Goal: Task Accomplishment & Management: Manage account settings

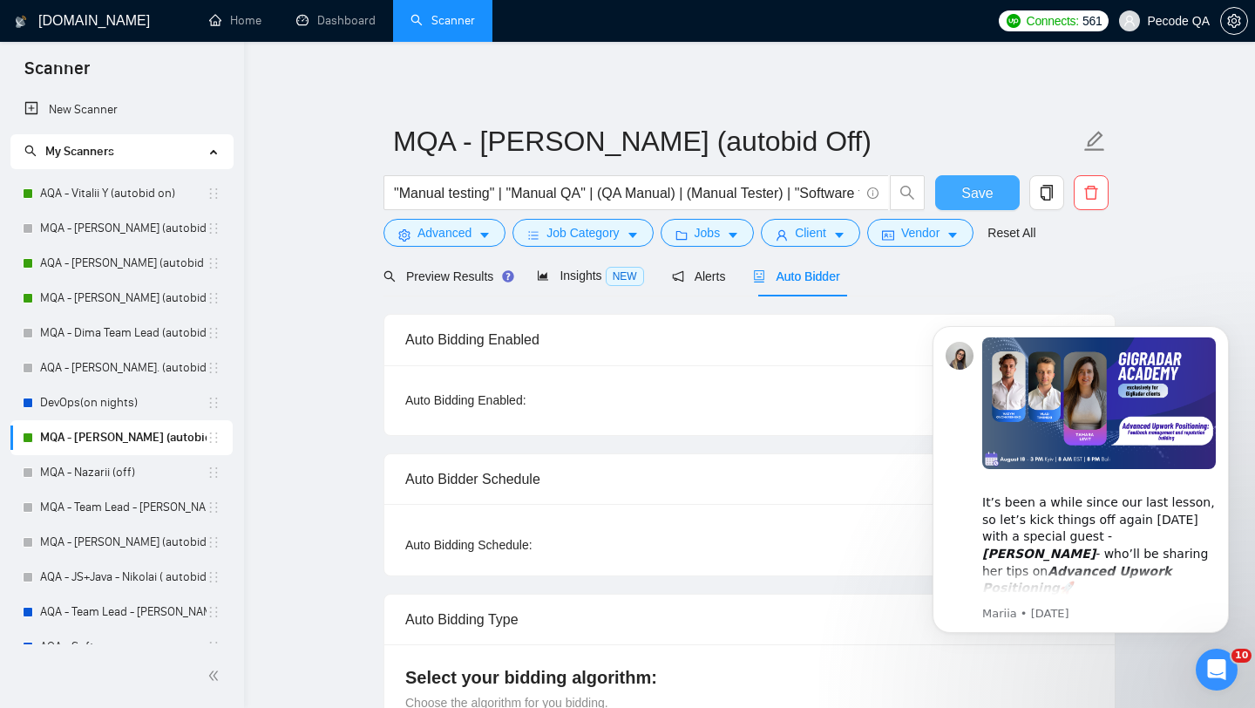
click at [952, 201] on button "Save" at bounding box center [977, 192] width 85 height 35
click at [126, 292] on link "MQA - [PERSON_NAME] (autobid on)" at bounding box center [123, 298] width 166 height 35
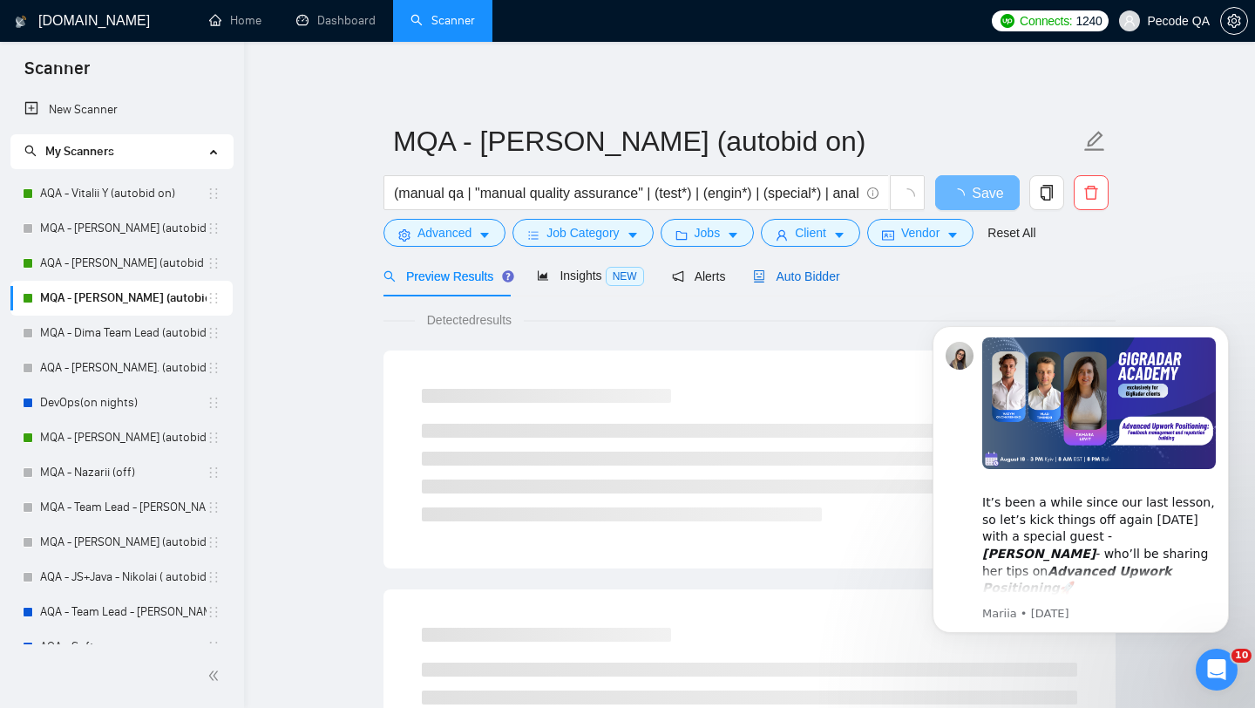
click at [825, 270] on span "Auto Bidder" at bounding box center [796, 276] width 86 height 14
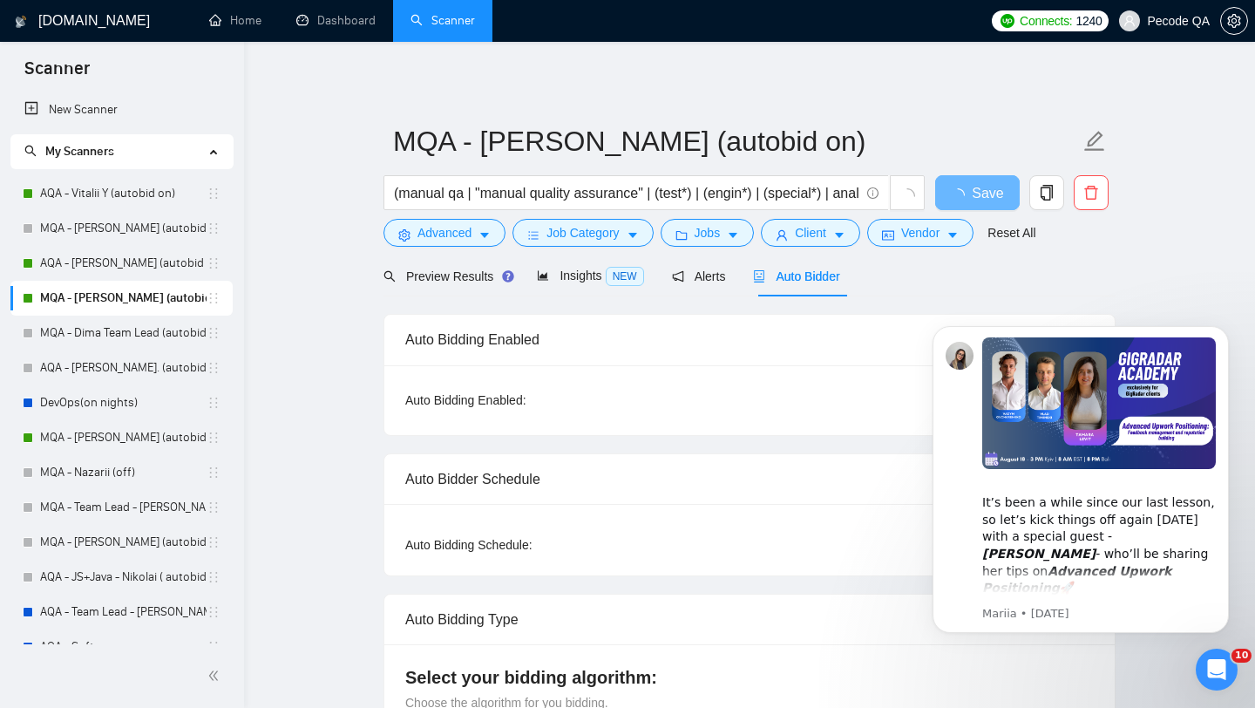
checkbox input "true"
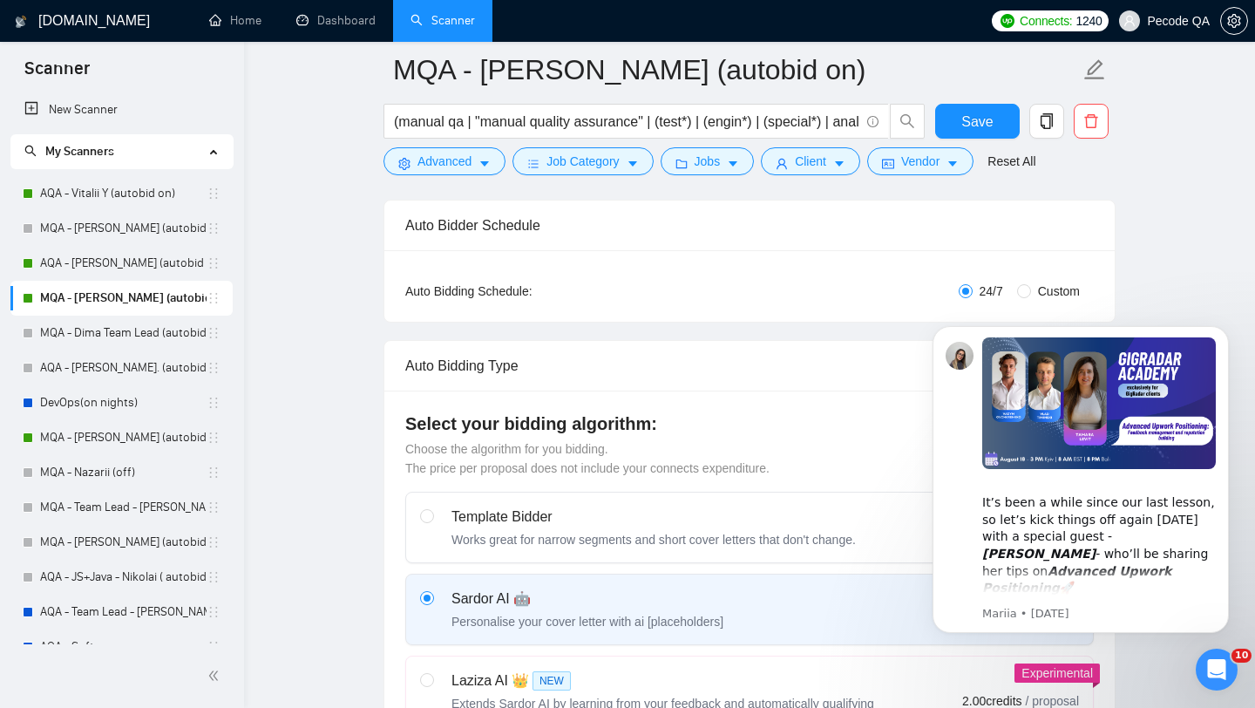
scroll to position [268, 0]
click at [120, 258] on link "AQA - [PERSON_NAME] (autobid on)" at bounding box center [123, 263] width 166 height 35
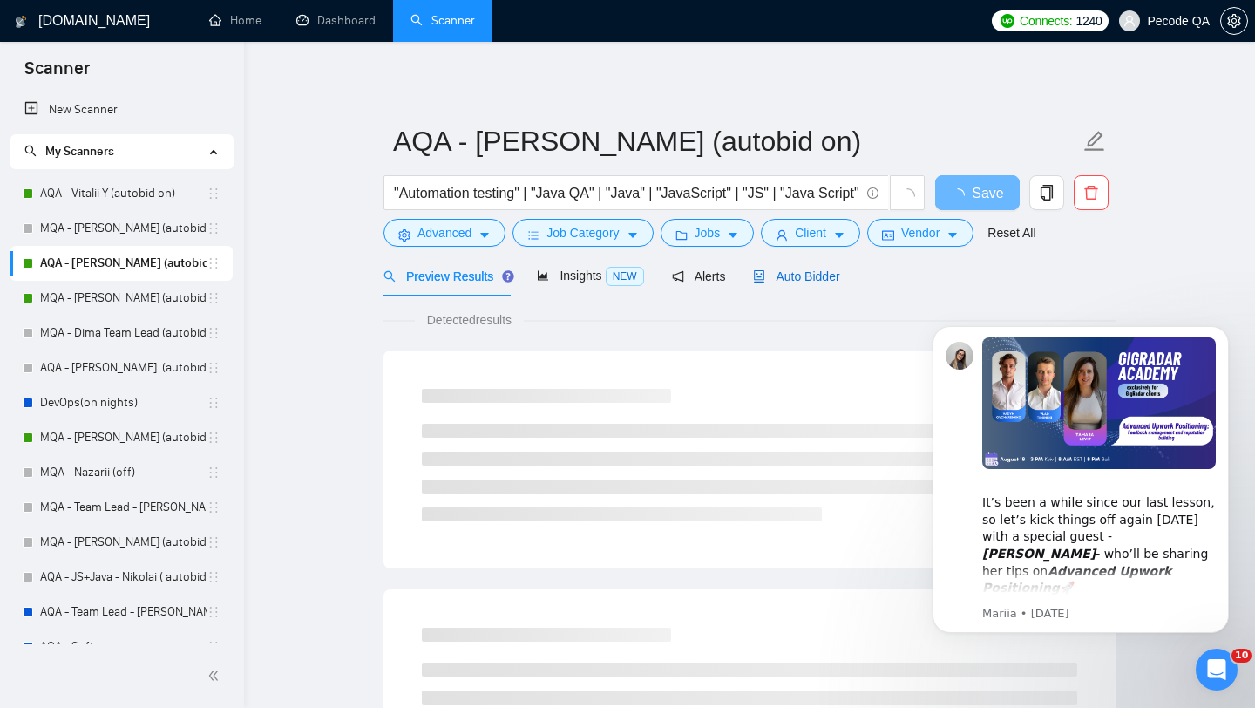
click at [809, 275] on span "Auto Bidder" at bounding box center [796, 276] width 86 height 14
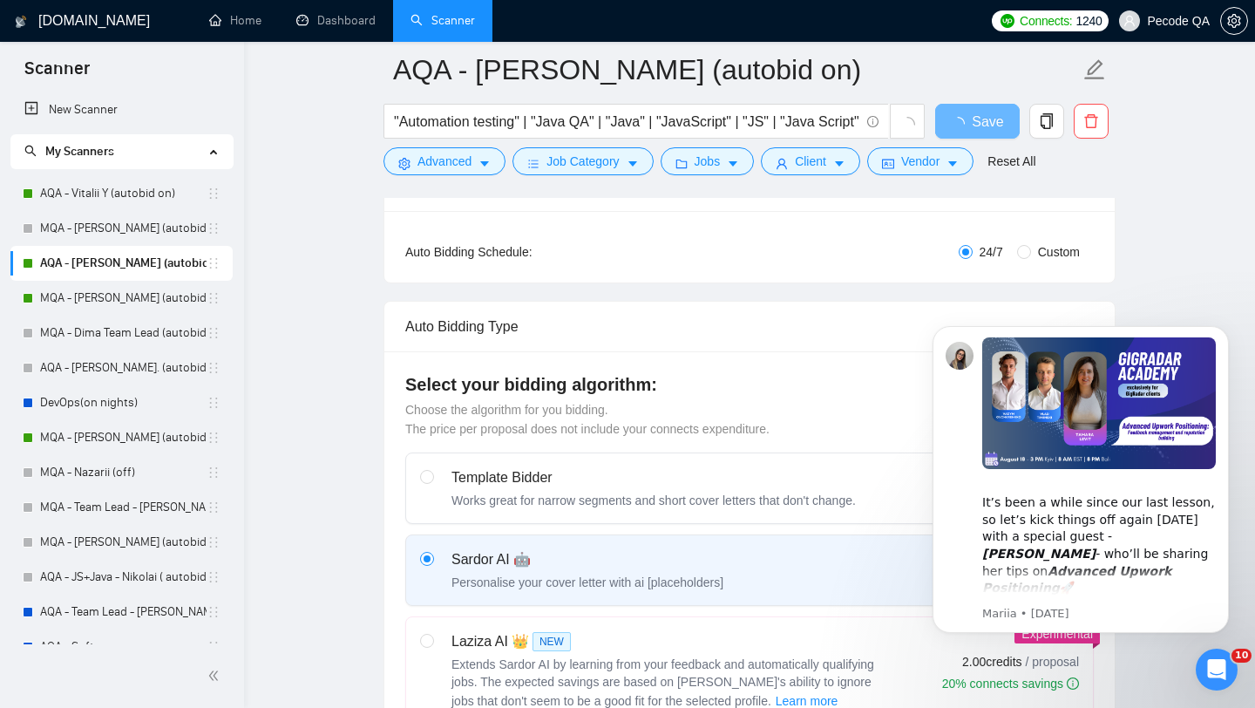
scroll to position [329, 0]
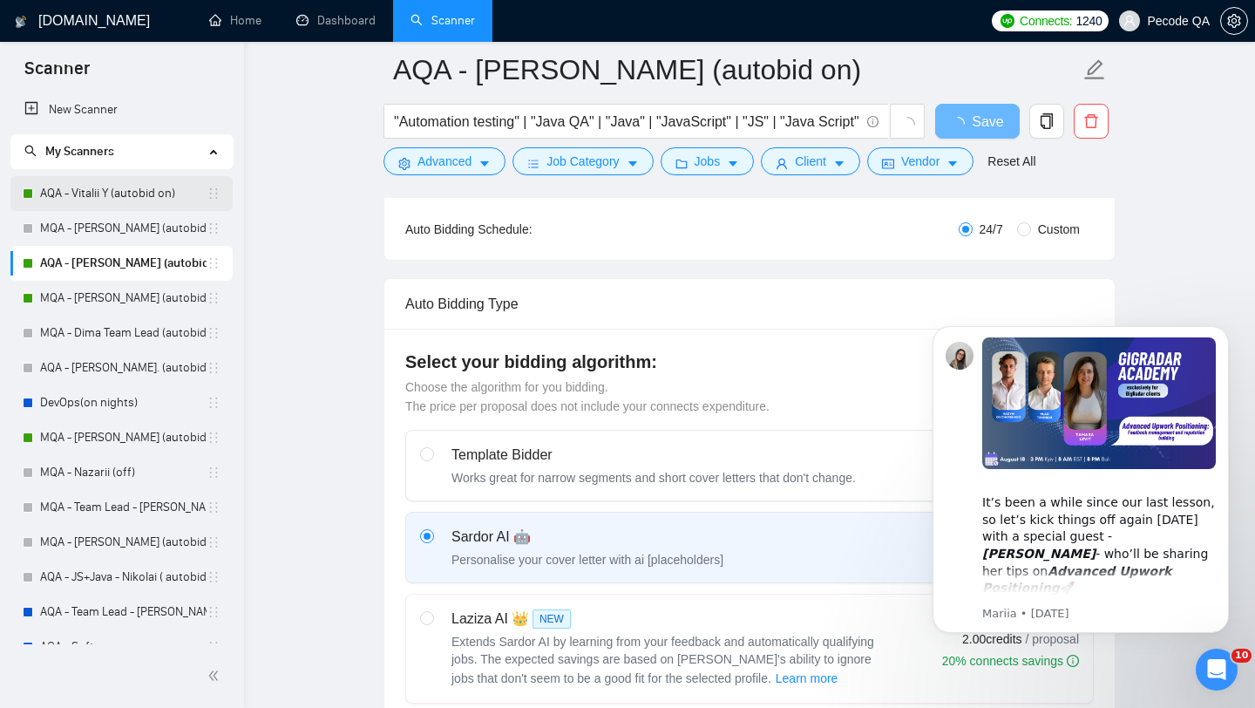
click at [134, 183] on link "AQA - Vitalii Y (autobid on)" at bounding box center [123, 193] width 166 height 35
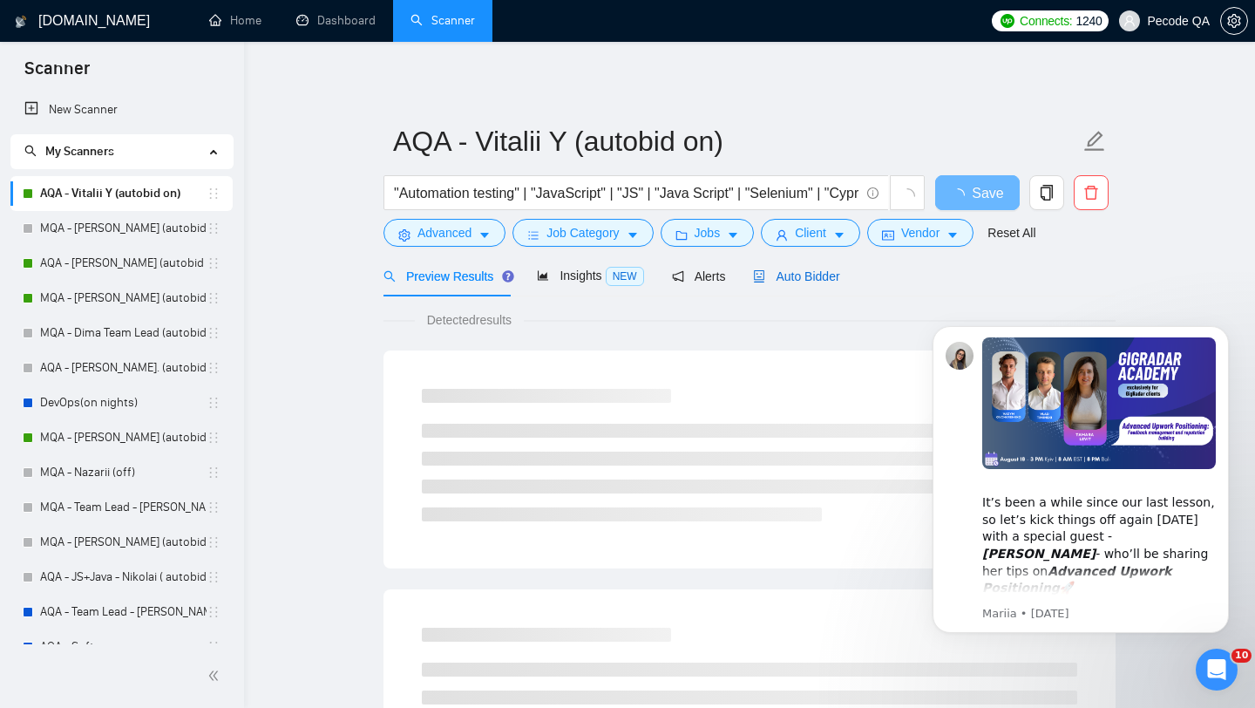
click at [813, 271] on span "Auto Bidder" at bounding box center [796, 276] width 86 height 14
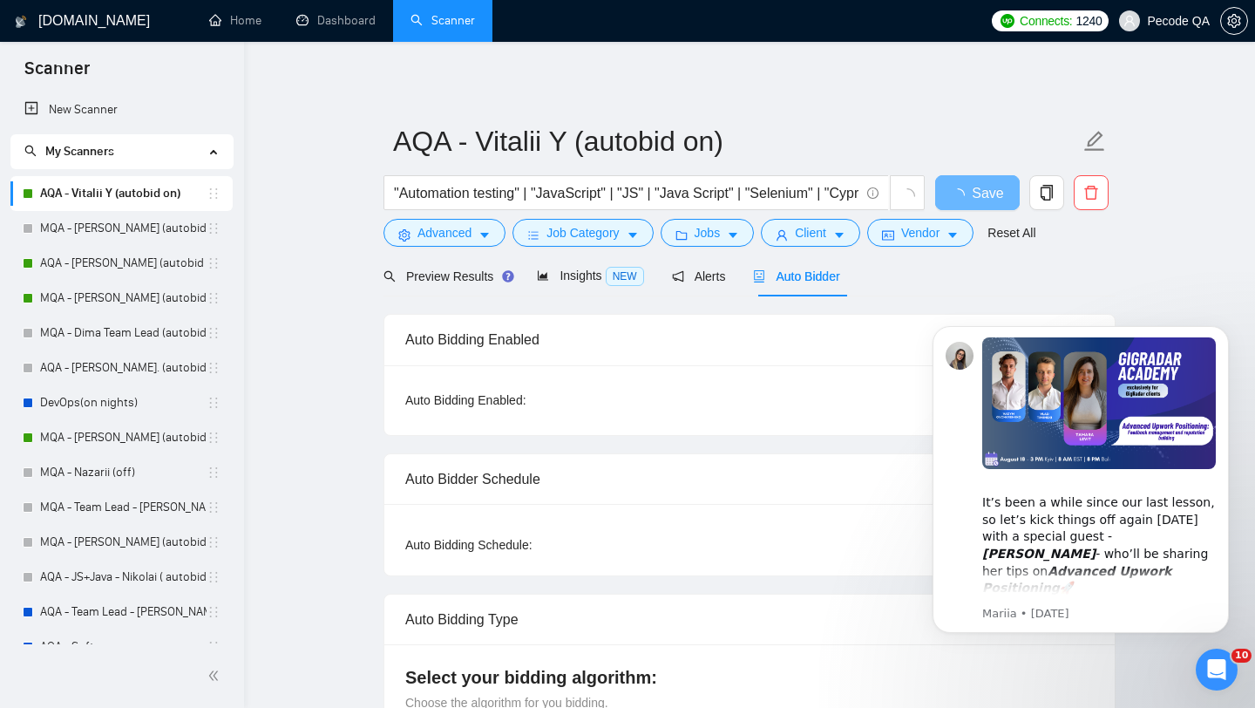
checkbox input "true"
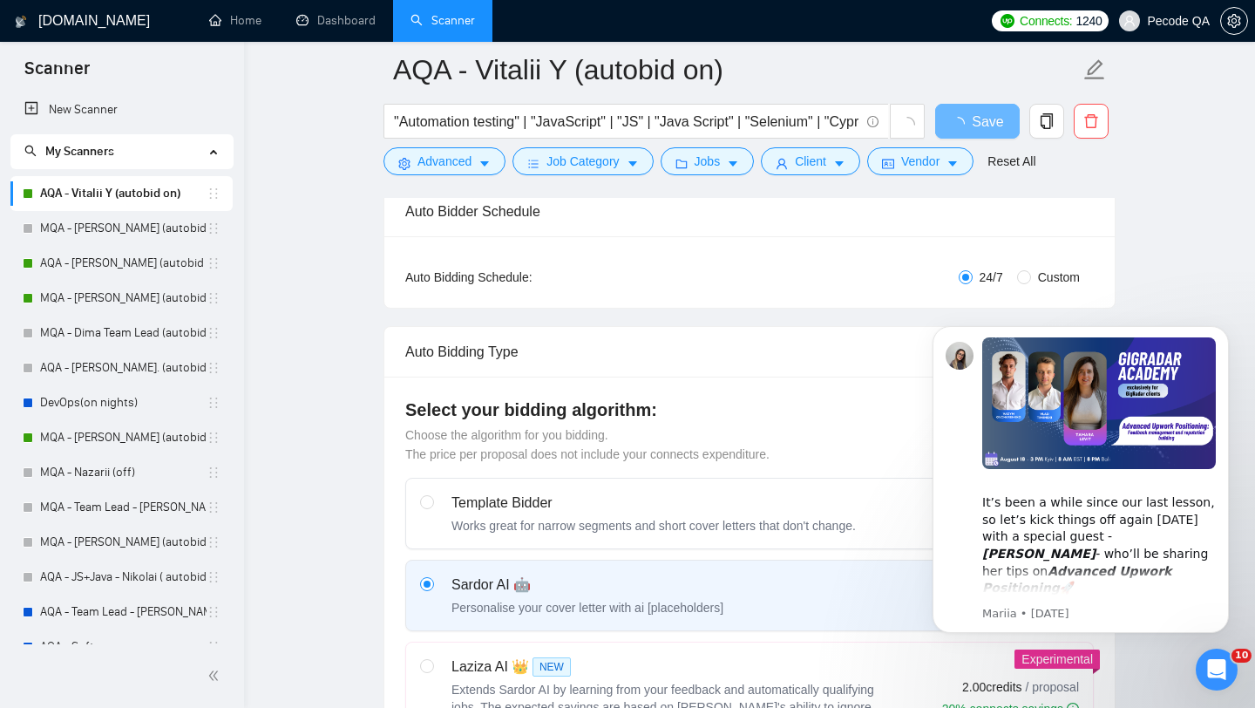
scroll to position [323, 0]
